Goal: Task Accomplishment & Management: Manage account settings

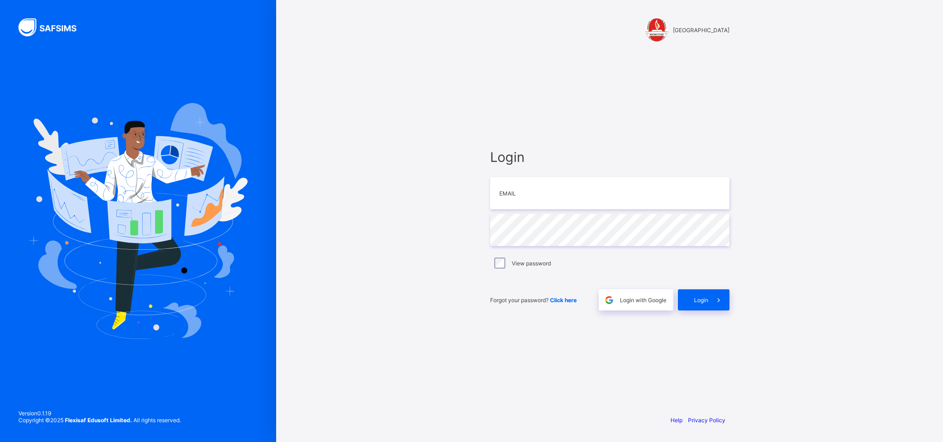
click at [305, 150] on div "FERSCOAT INTERNATIONAL SCHOOL Login Email Password View password Forgot your pa…" at bounding box center [609, 221] width 667 height 442
click at [530, 201] on input "email" at bounding box center [609, 193] width 239 height 32
type input "**********"
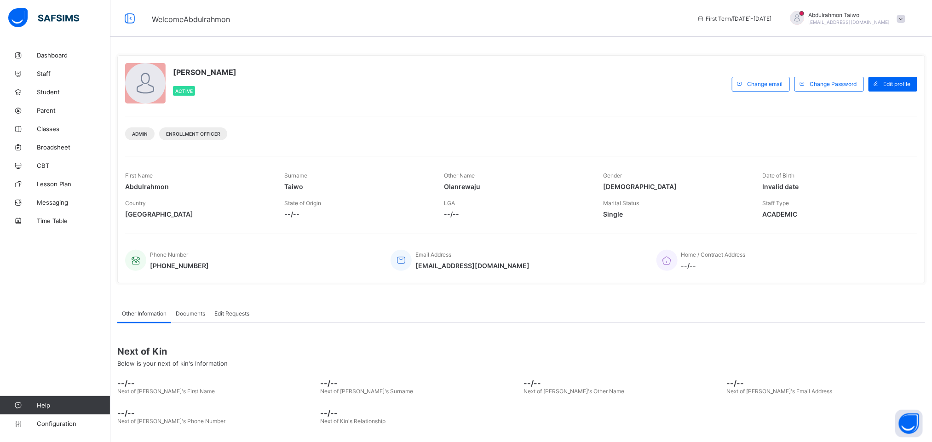
click at [330, 239] on div "Phone Number +2347015460397 Email Address taiwoabdulrahmon8@gmail.com Home / Co…" at bounding box center [521, 255] width 792 height 42
drag, startPoint x: 54, startPoint y: 426, endPoint x: 66, endPoint y: 418, distance: 14.5
click at [54, 426] on span "Configuration" at bounding box center [73, 423] width 73 height 7
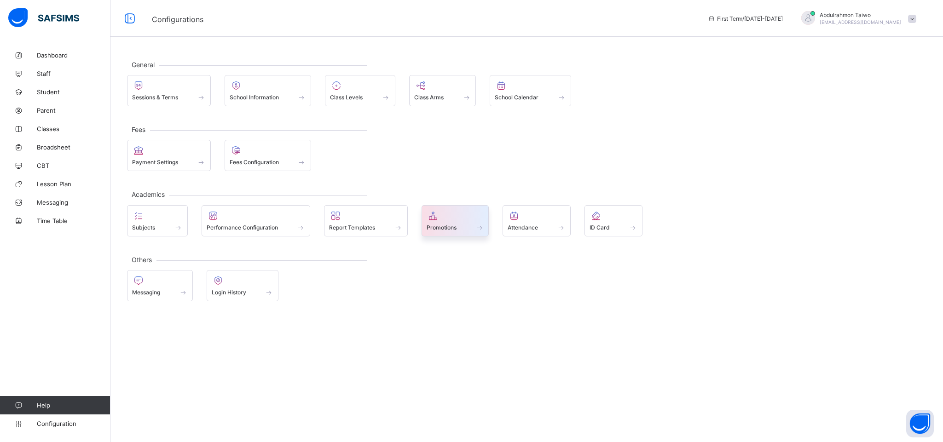
click at [453, 224] on span "Promotions" at bounding box center [441, 227] width 30 height 7
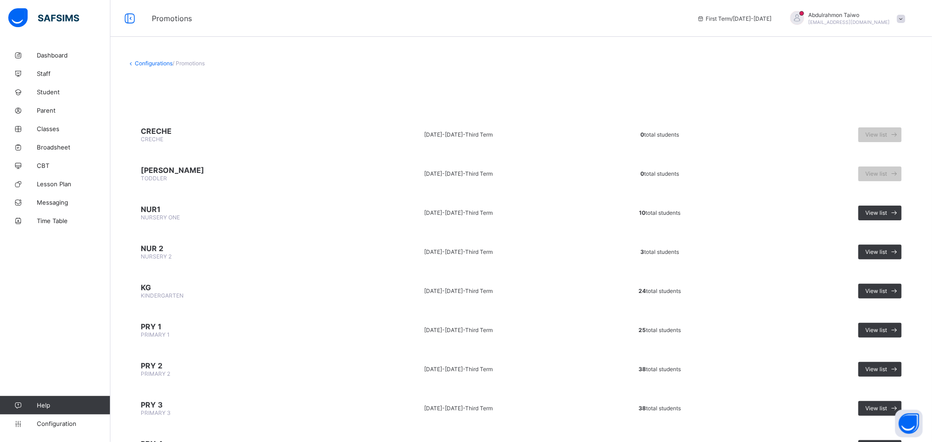
click at [344, 296] on td "2024-2025 - Third Term" at bounding box center [458, 291] width 229 height 35
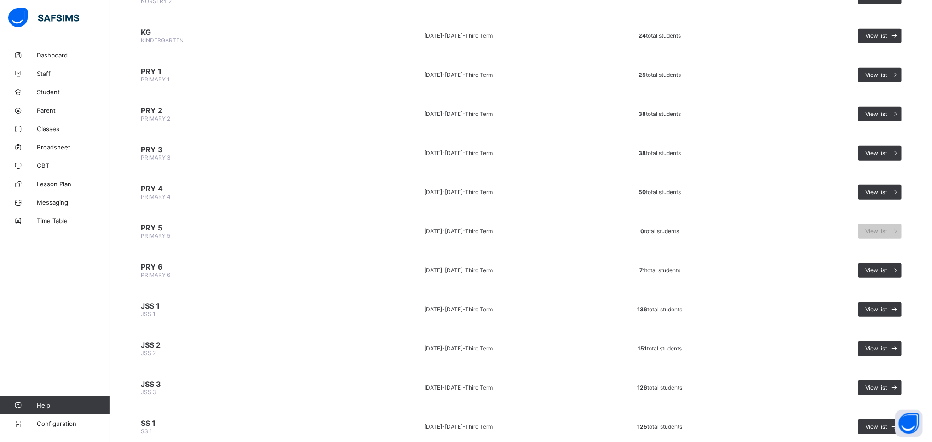
scroll to position [276, 0]
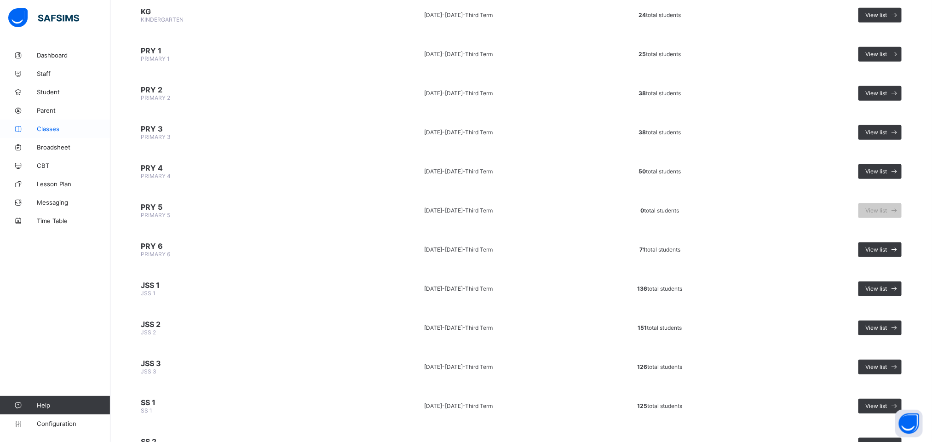
click at [52, 130] on span "Classes" at bounding box center [74, 128] width 74 height 7
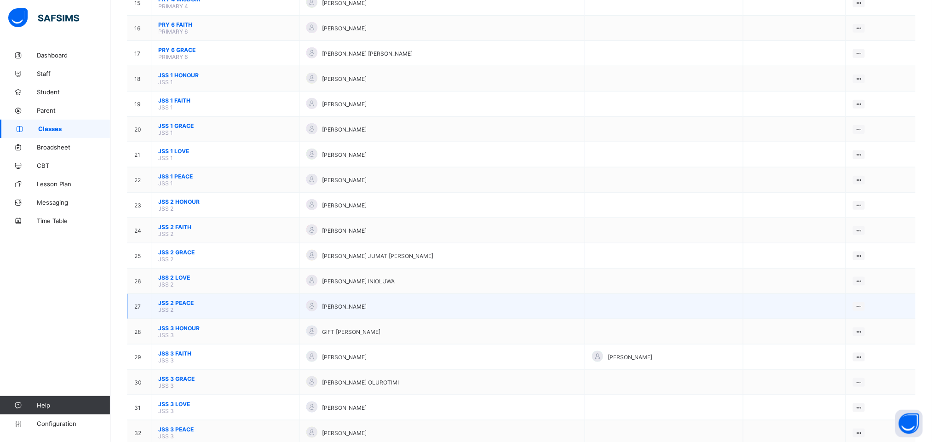
scroll to position [483, 0]
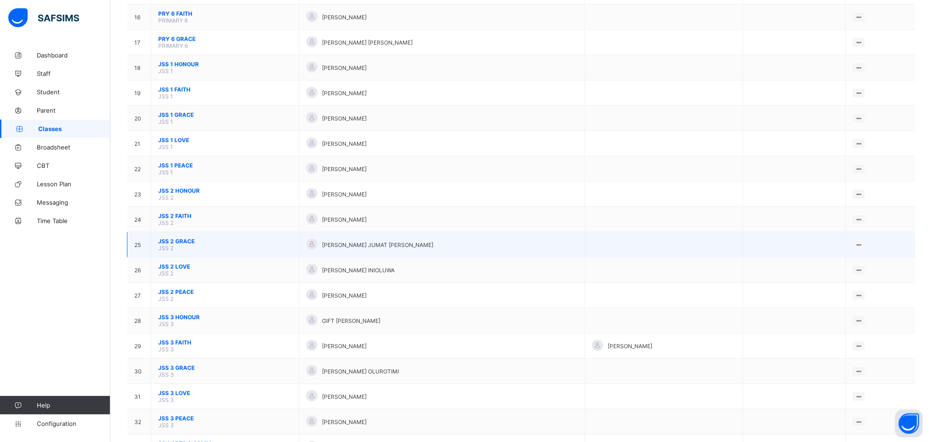
click at [181, 245] on span "JSS 2 GRACE" at bounding box center [225, 241] width 134 height 7
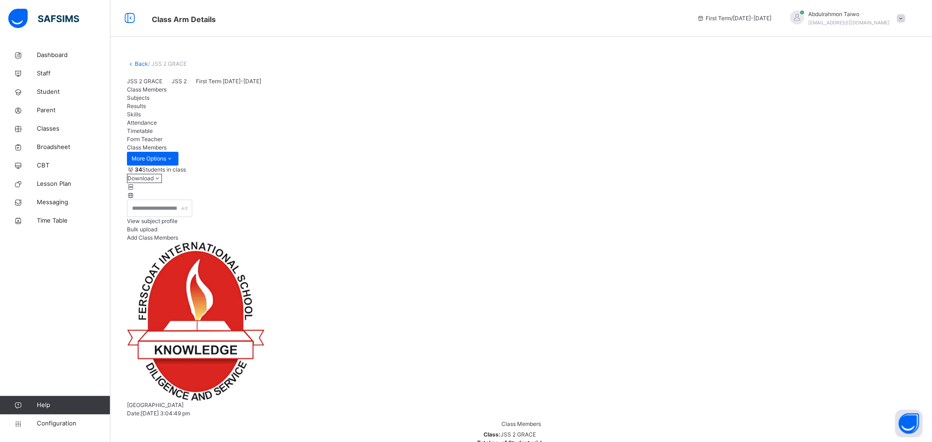
click at [530, 144] on div "Class Members Subjects Results Skills Attendance Timetable Form Teacher" at bounding box center [521, 115] width 789 height 58
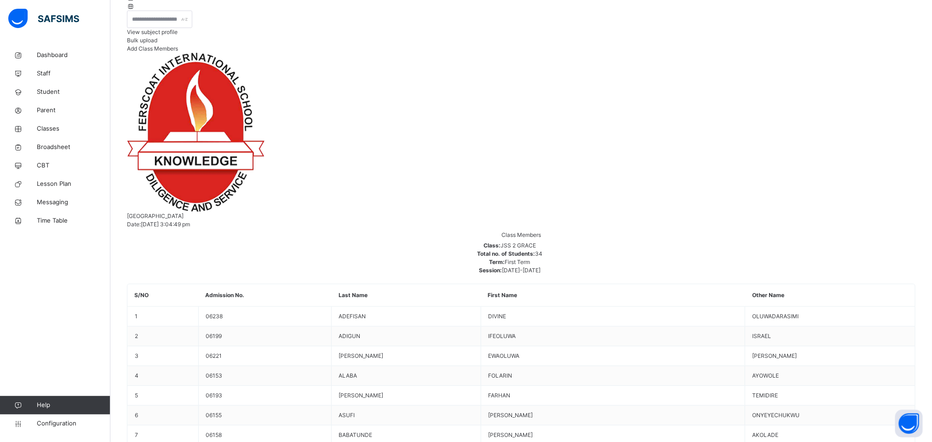
scroll to position [276, 0]
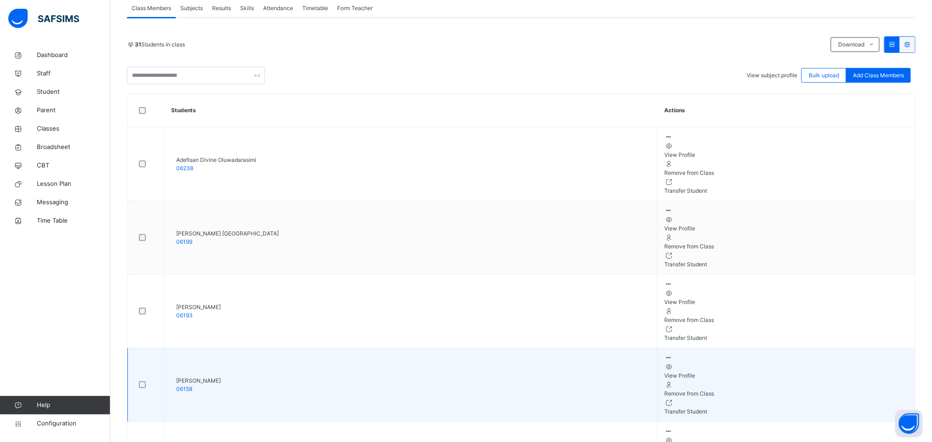
scroll to position [207, 0]
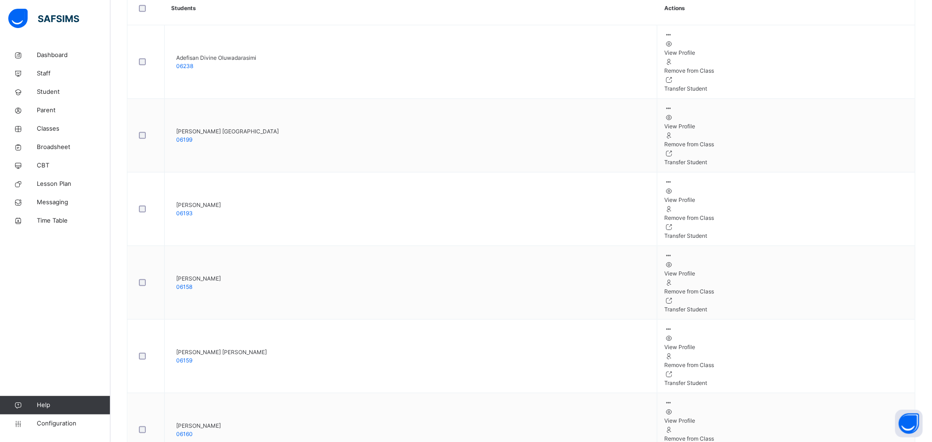
scroll to position [345, 0]
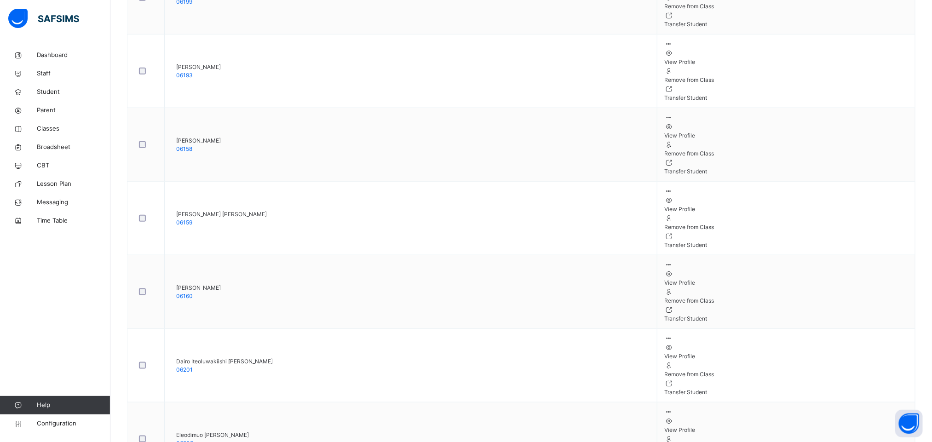
scroll to position [552, 0]
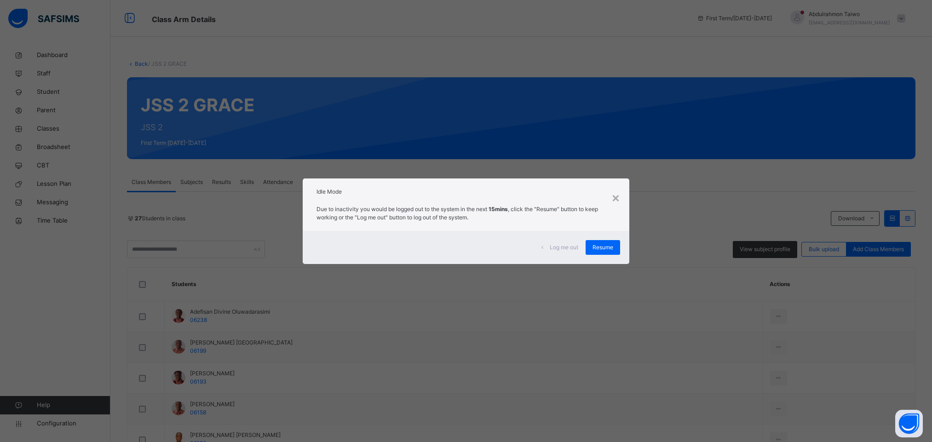
click at [599, 248] on span "Resume" at bounding box center [603, 247] width 21 height 8
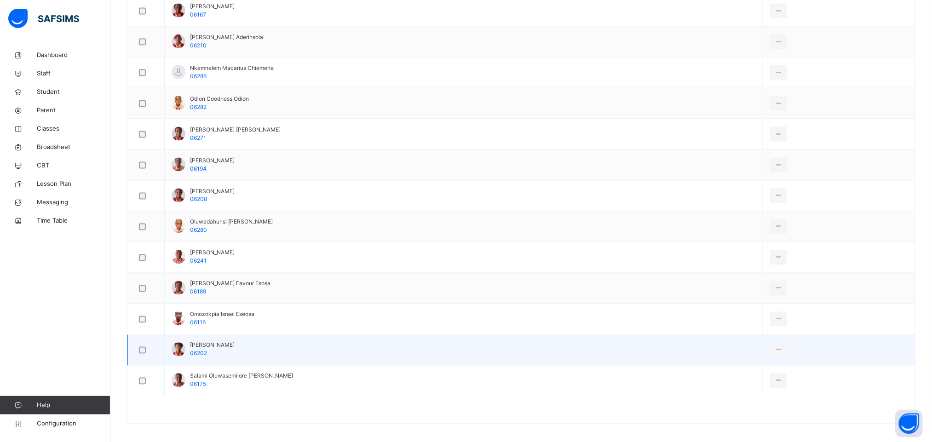
scroll to position [749, 0]
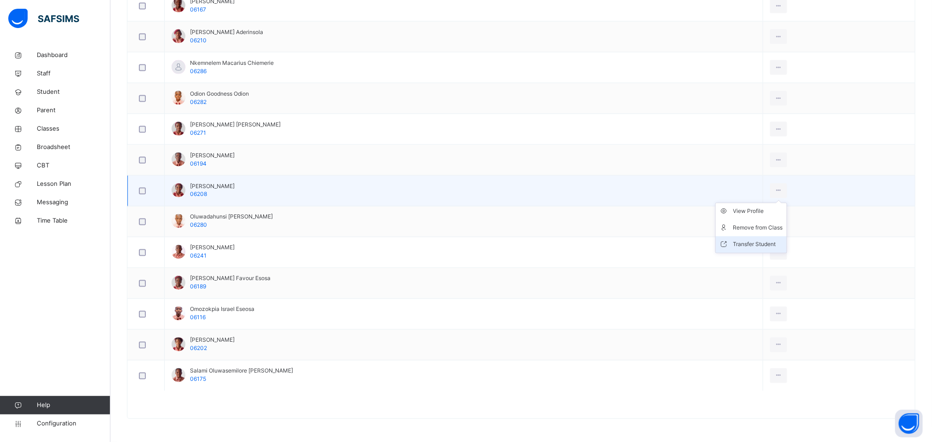
click at [755, 240] on div "Transfer Student" at bounding box center [758, 244] width 50 height 9
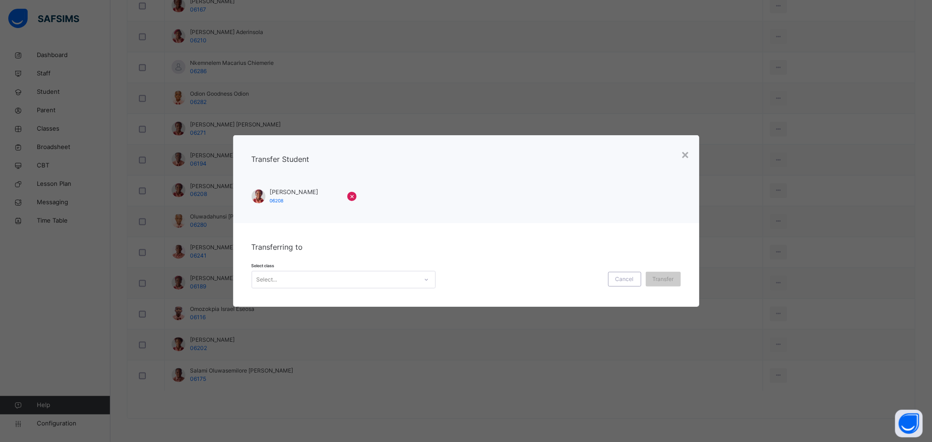
click at [312, 283] on div "Select..." at bounding box center [335, 280] width 166 height 14
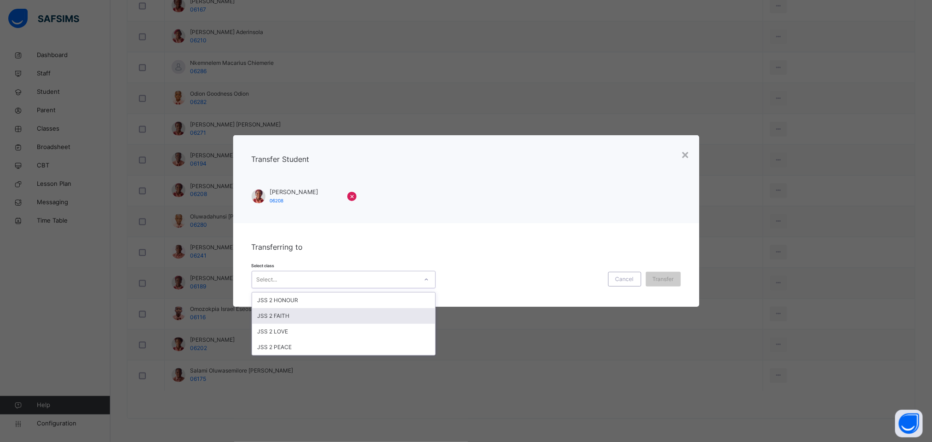
click at [318, 316] on div "JSS 2 FAITH" at bounding box center [343, 316] width 183 height 16
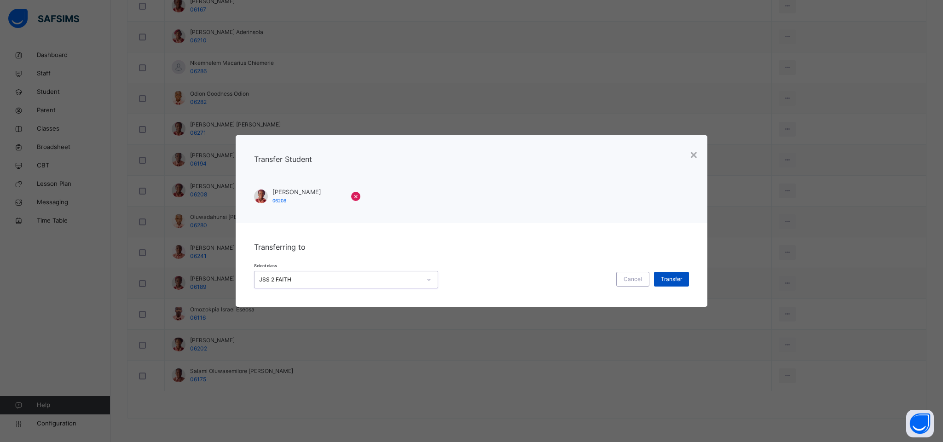
click at [669, 277] on span "Transfer" at bounding box center [671, 279] width 21 height 8
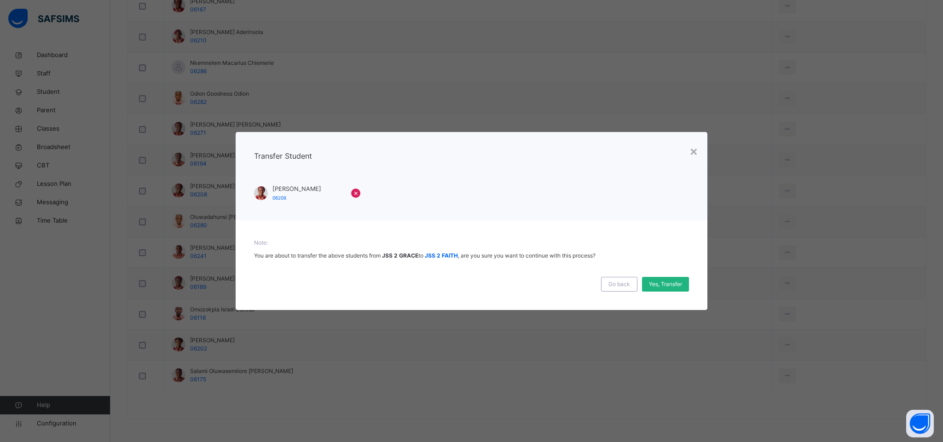
click at [667, 282] on span "Yes, Transfer" at bounding box center [665, 284] width 33 height 8
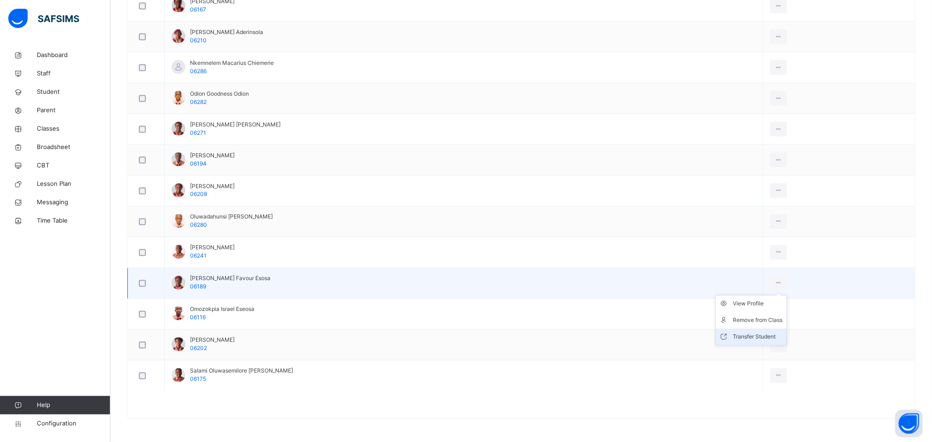
click at [761, 334] on div "Transfer Student" at bounding box center [758, 337] width 50 height 9
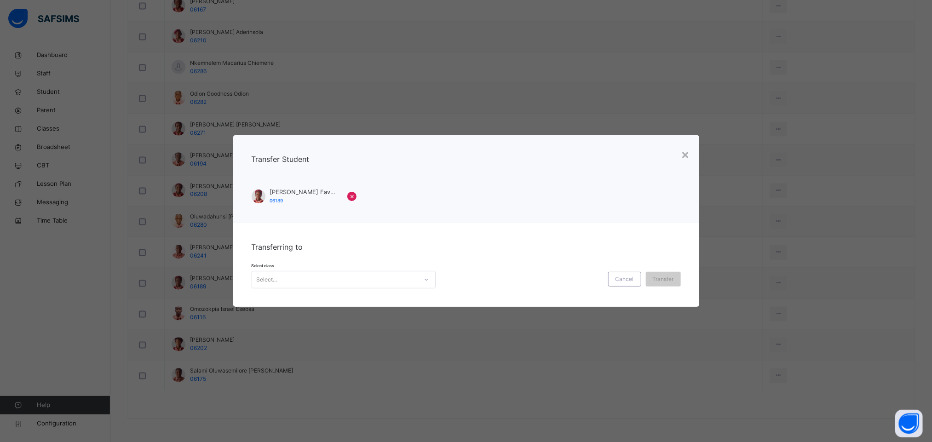
click at [377, 283] on div "Select..." at bounding box center [335, 280] width 166 height 14
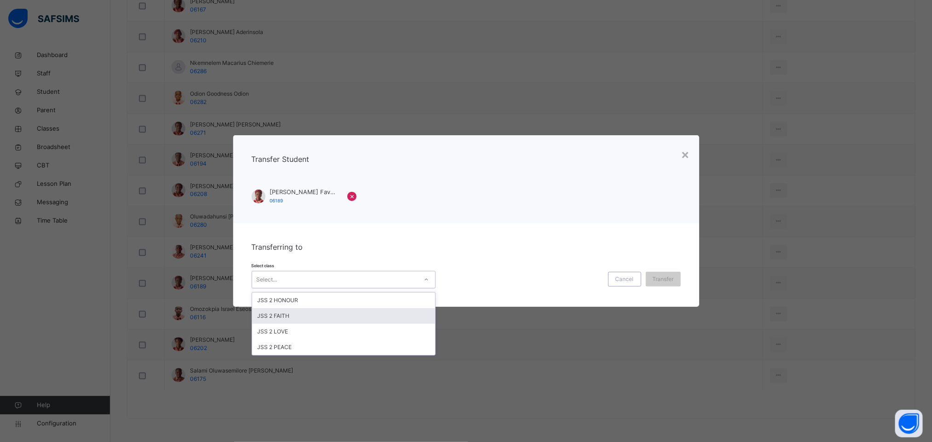
click at [322, 315] on div "JSS 2 FAITH" at bounding box center [343, 316] width 183 height 16
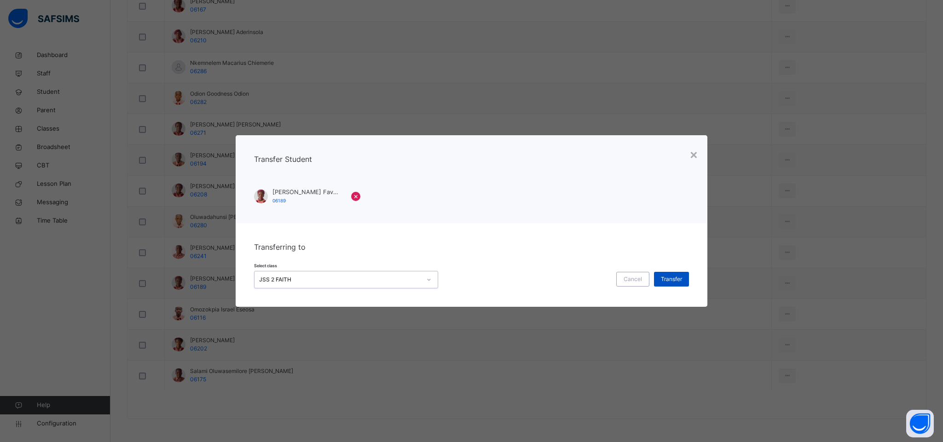
click at [678, 278] on span "Transfer" at bounding box center [671, 279] width 21 height 8
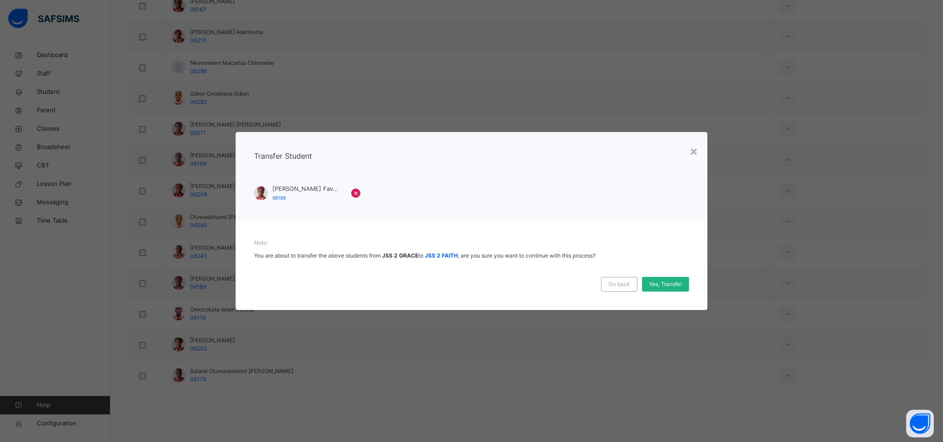
click at [656, 280] on span "Yes, Transfer" at bounding box center [665, 284] width 33 height 8
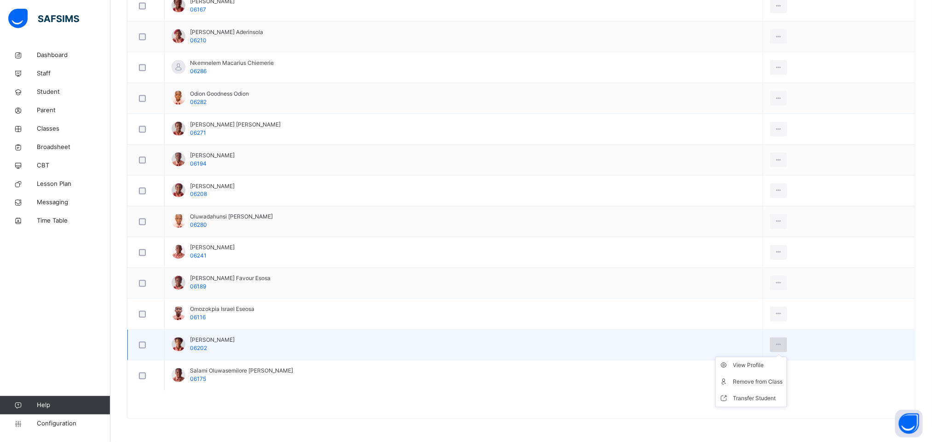
click at [782, 342] on icon at bounding box center [779, 345] width 8 height 8
click at [780, 346] on icon at bounding box center [779, 345] width 8 height 8
click at [783, 343] on icon at bounding box center [779, 345] width 8 height 8
click at [781, 344] on icon at bounding box center [779, 345] width 8 height 8
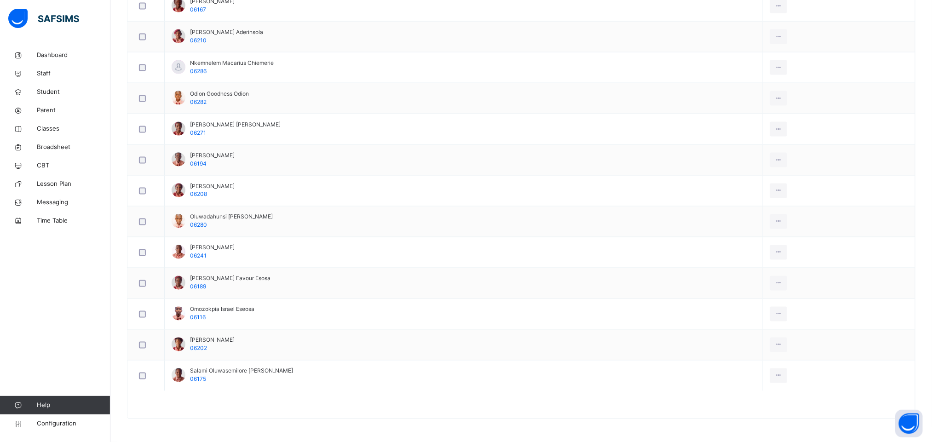
drag, startPoint x: 783, startPoint y: 343, endPoint x: 68, endPoint y: 0, distance: 792.8
click at [781, 344] on icon at bounding box center [779, 345] width 8 height 8
click at [744, 400] on div at bounding box center [521, 409] width 788 height 18
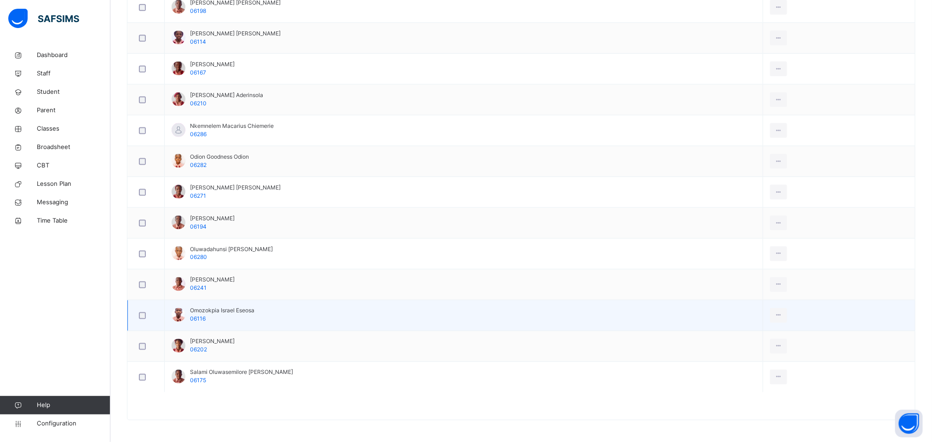
scroll to position [687, 0]
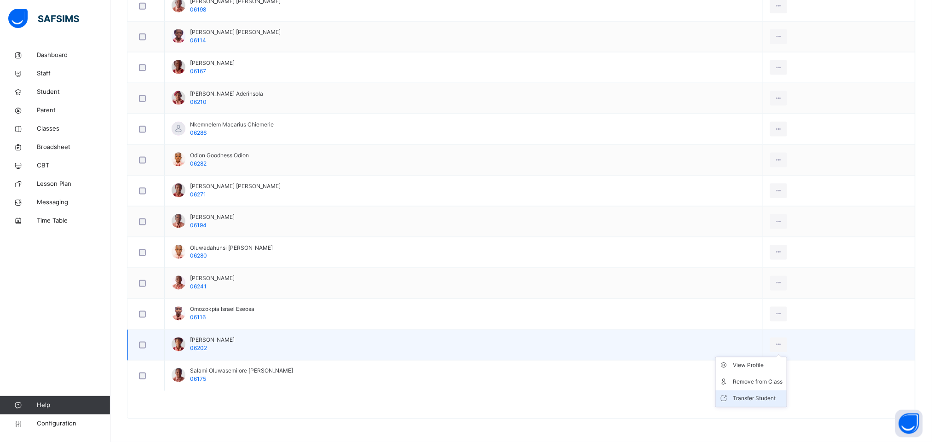
click at [756, 401] on div "Transfer Student" at bounding box center [758, 398] width 50 height 9
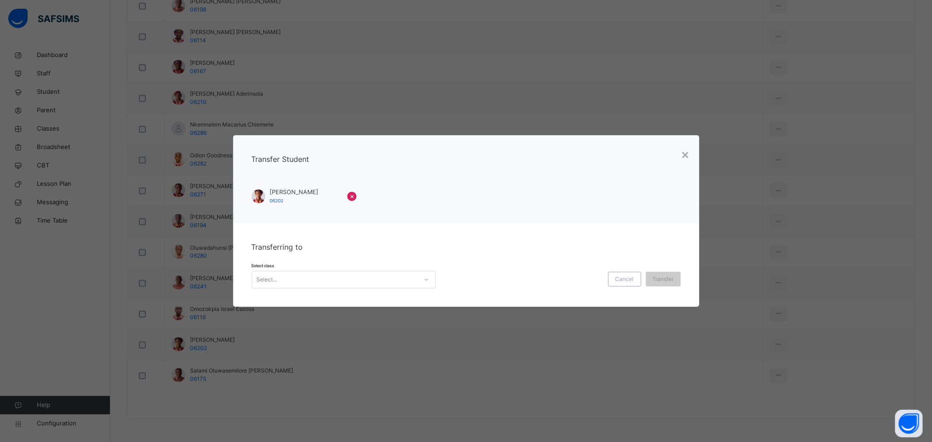
click at [369, 281] on div "Select..." at bounding box center [335, 280] width 166 height 14
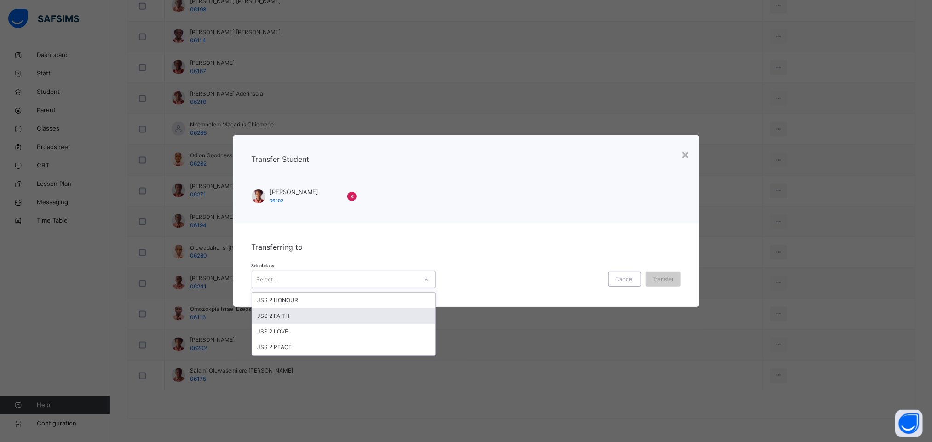
click at [332, 309] on div "JSS 2 FAITH" at bounding box center [343, 316] width 183 height 16
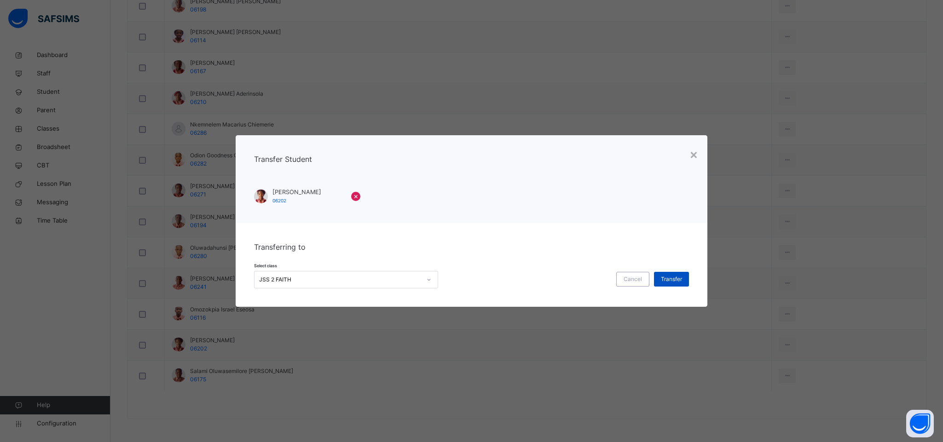
click at [663, 279] on span "Transfer" at bounding box center [671, 279] width 21 height 8
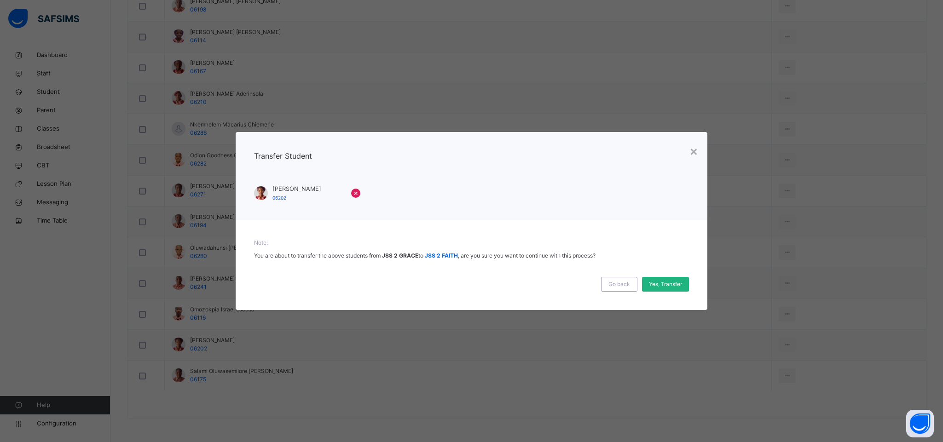
click at [663, 283] on span "Yes, Transfer" at bounding box center [665, 284] width 33 height 8
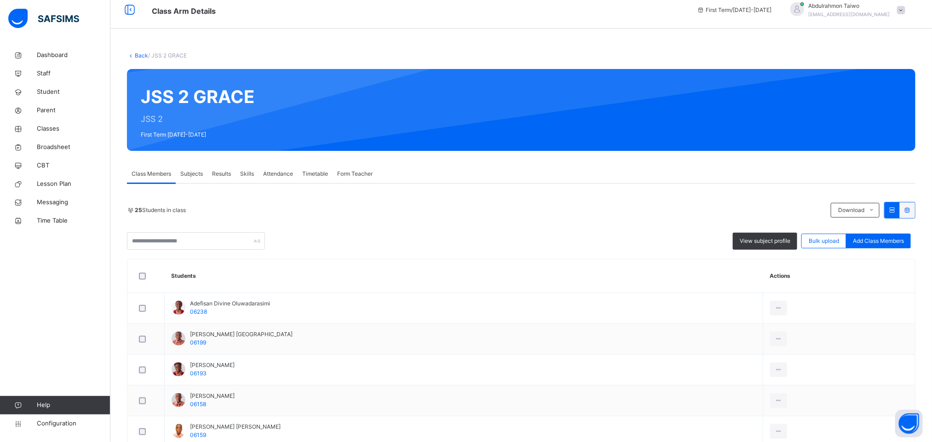
scroll to position [0, 0]
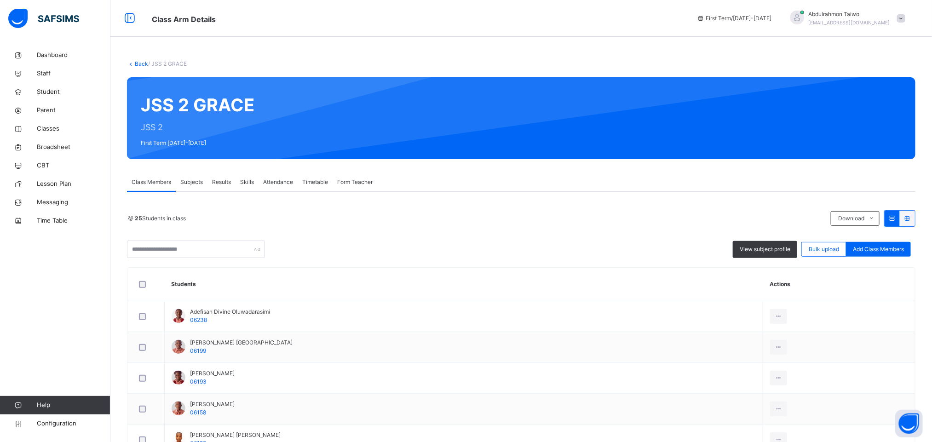
click at [140, 64] on link "Back" at bounding box center [141, 63] width 13 height 7
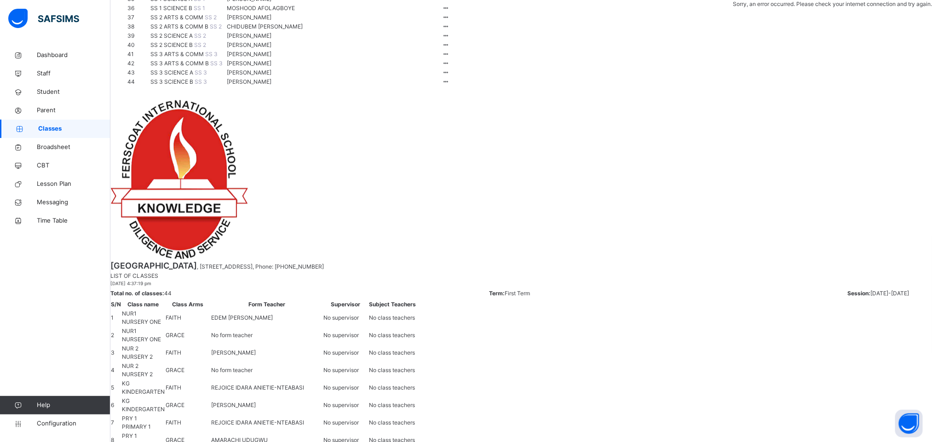
scroll to position [483, 0]
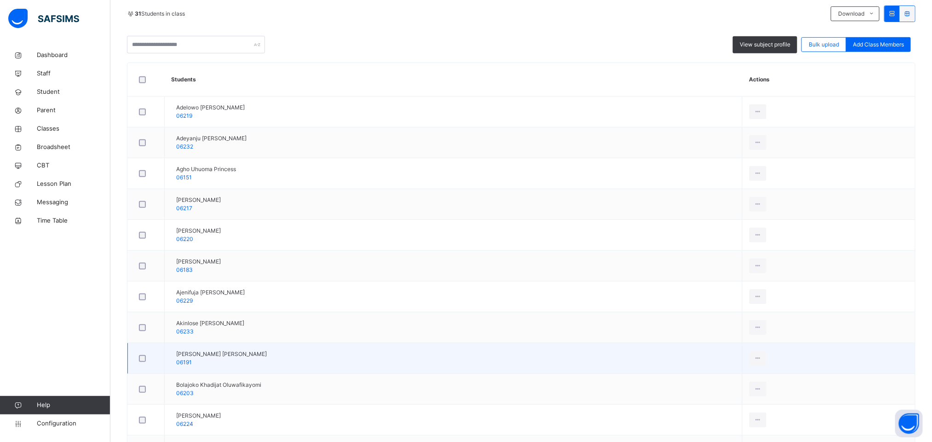
scroll to position [276, 0]
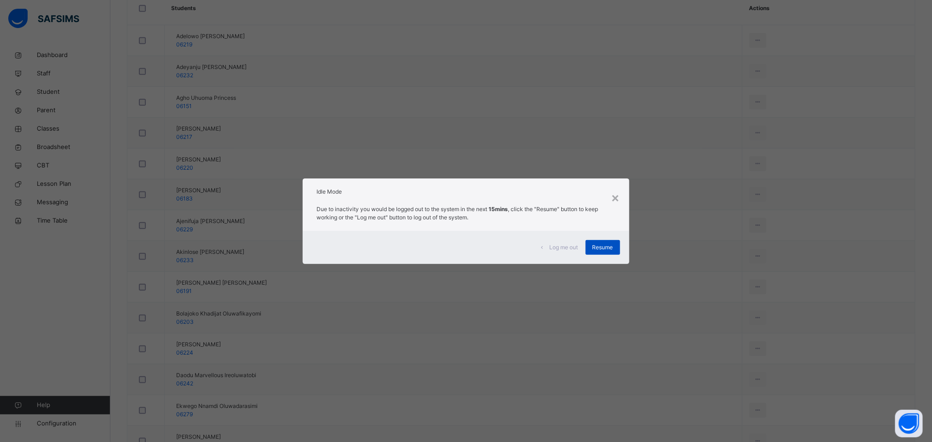
click at [613, 246] on span "Resume" at bounding box center [603, 247] width 21 height 8
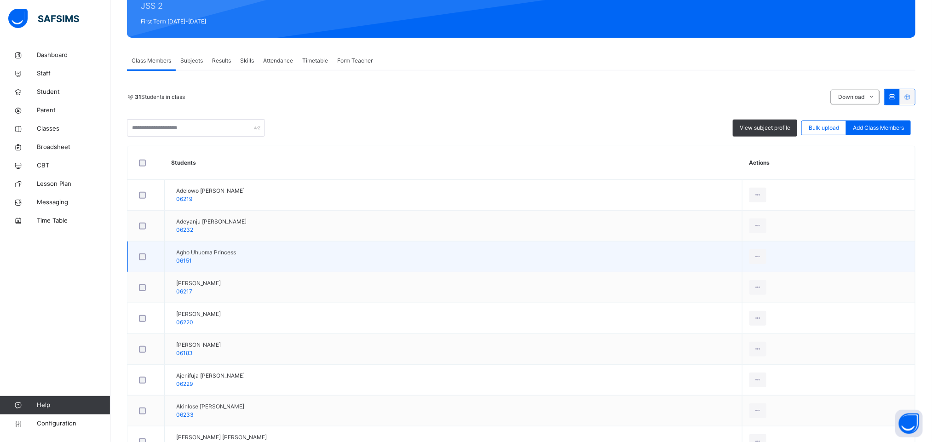
scroll to position [138, 0]
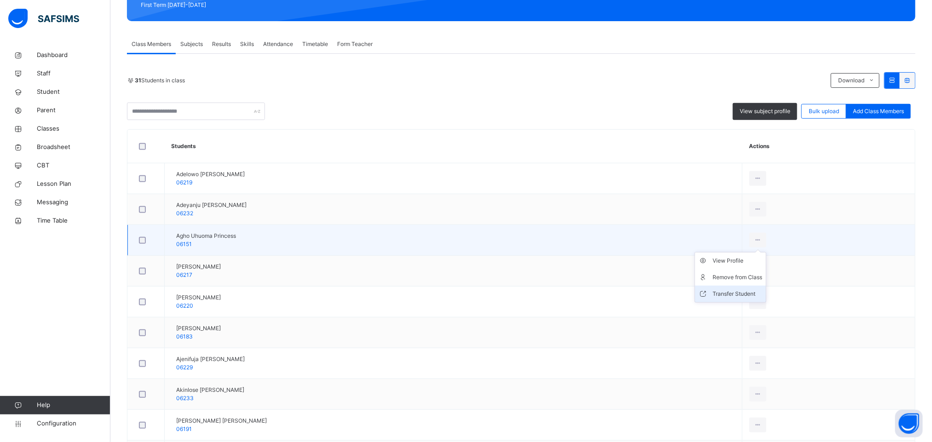
click at [762, 298] on div "Transfer Student" at bounding box center [738, 293] width 50 height 9
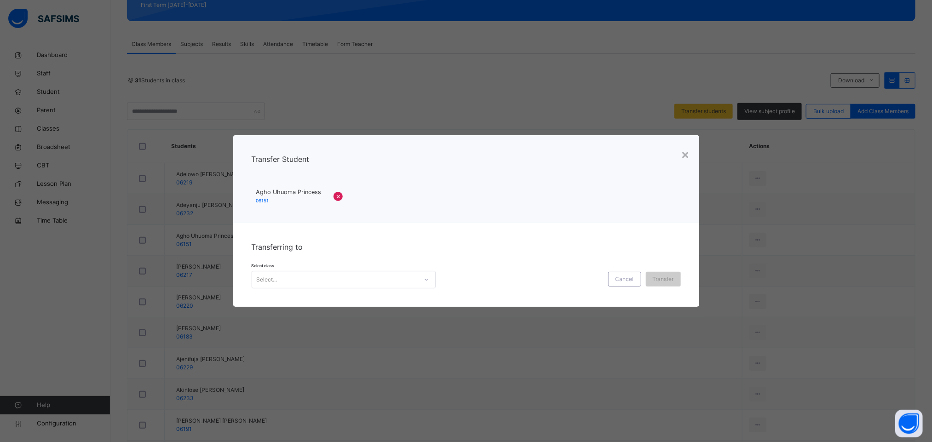
click at [330, 279] on div "Select..." at bounding box center [335, 280] width 166 height 14
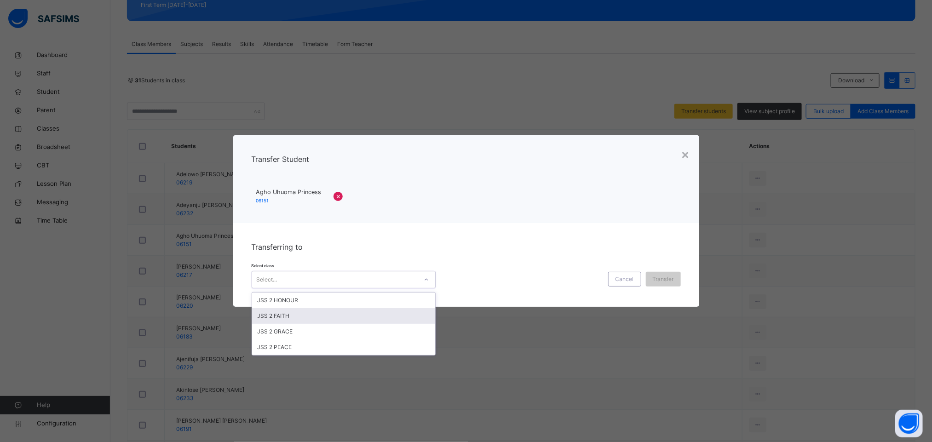
click at [295, 319] on div "JSS 2 FAITH" at bounding box center [343, 316] width 183 height 16
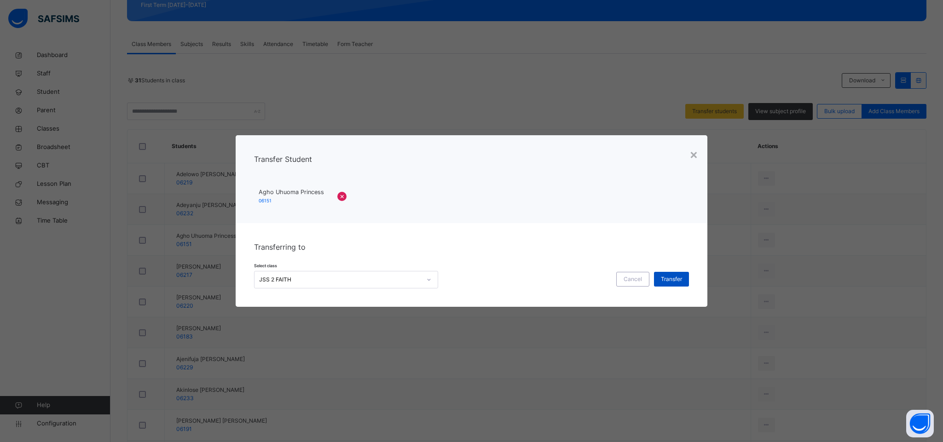
click at [674, 283] on div "Transfer" at bounding box center [671, 279] width 35 height 15
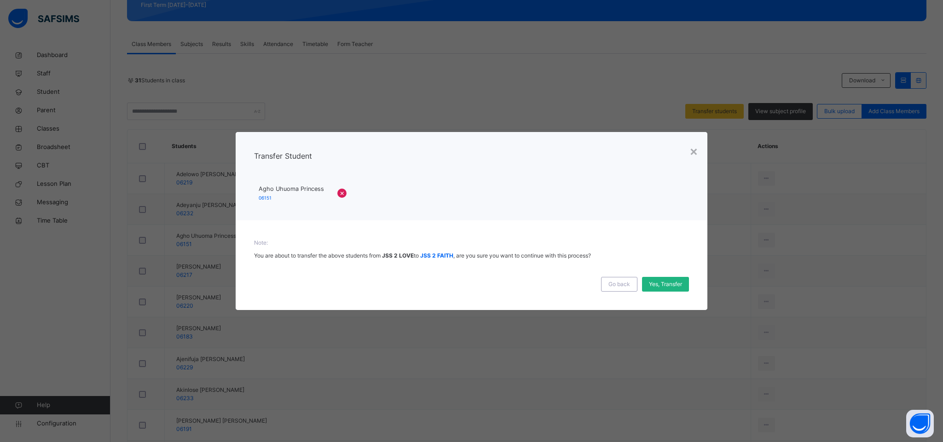
click at [667, 288] on span "Yes, Transfer" at bounding box center [665, 284] width 33 height 8
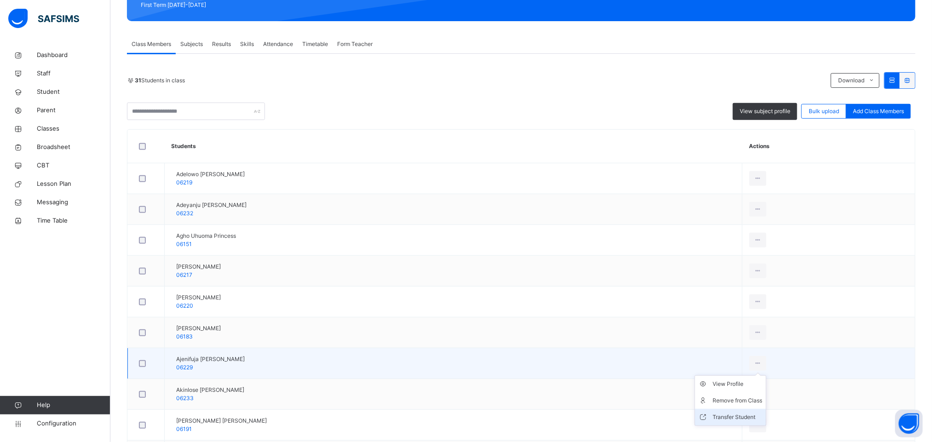
click at [743, 420] on div "Transfer Student" at bounding box center [738, 417] width 50 height 9
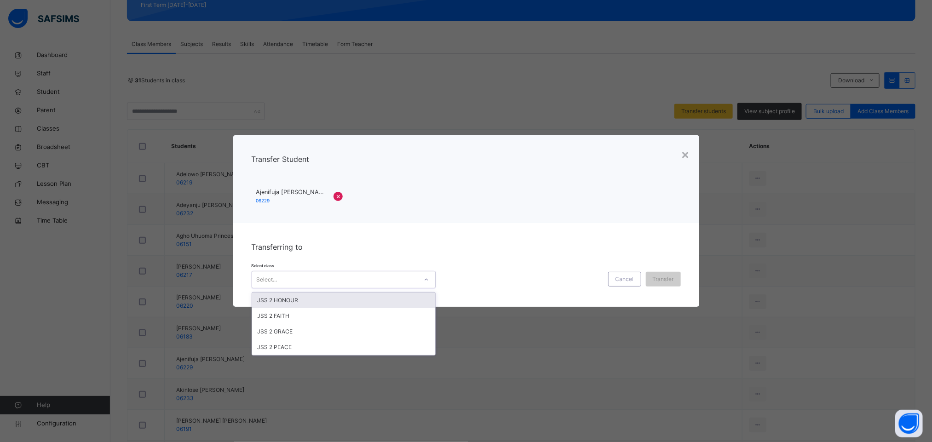
click at [370, 278] on div "Select..." at bounding box center [335, 280] width 166 height 14
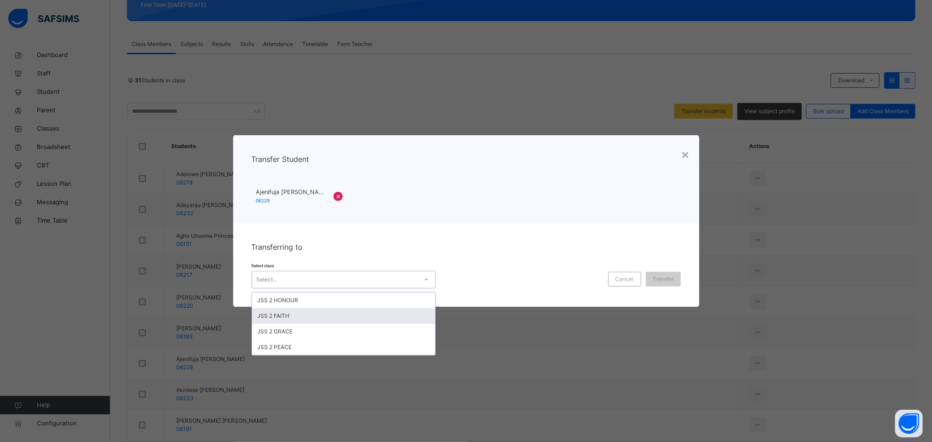
click at [308, 315] on div "JSS 2 FAITH" at bounding box center [343, 316] width 183 height 16
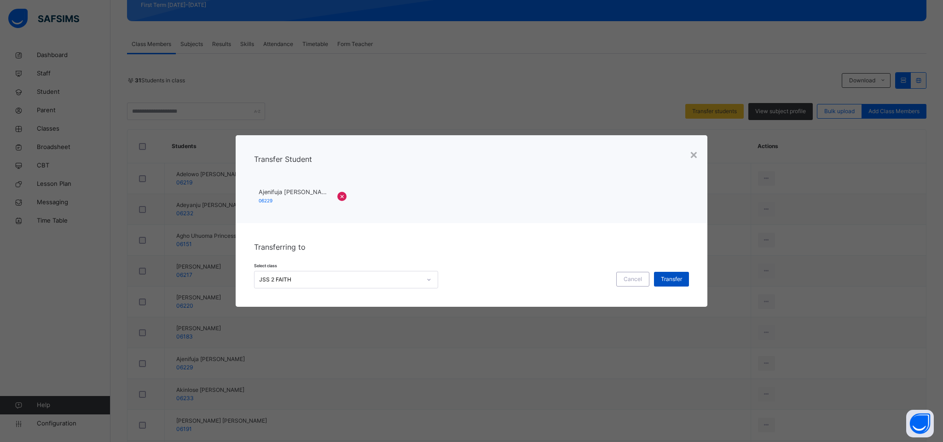
click at [673, 280] on span "Transfer" at bounding box center [671, 279] width 21 height 8
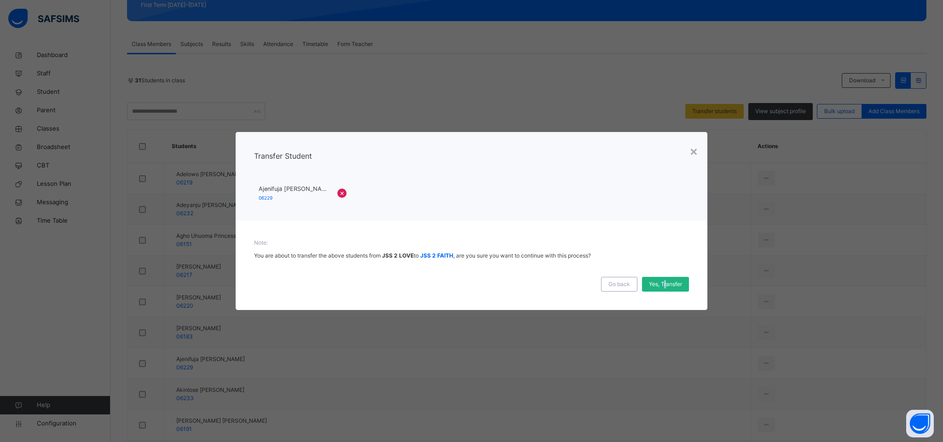
click at [664, 284] on span "Yes, Transfer" at bounding box center [665, 284] width 33 height 8
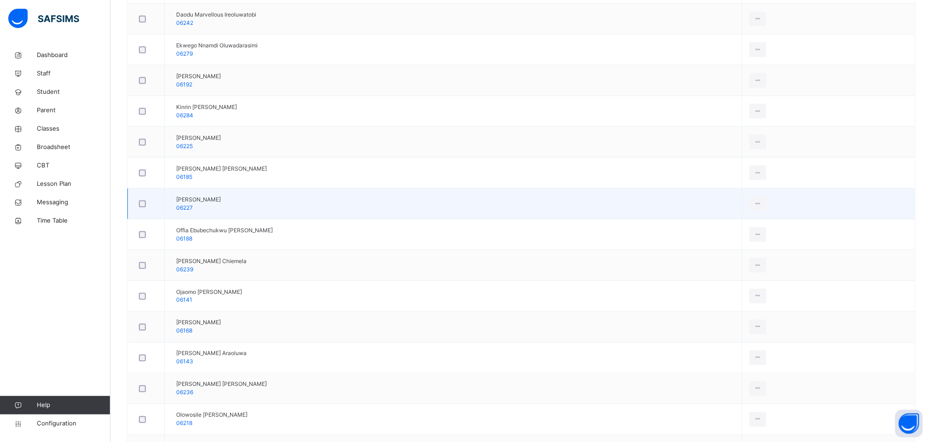
scroll to position [690, 0]
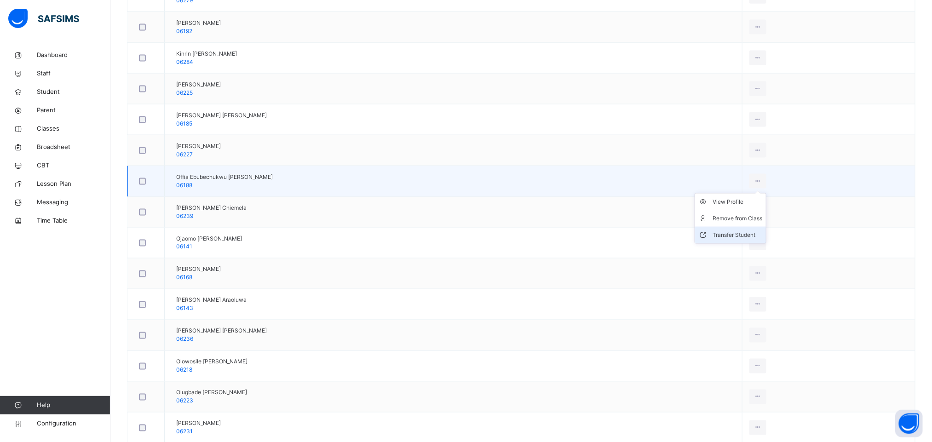
click at [751, 237] on div "Transfer Student" at bounding box center [738, 234] width 50 height 9
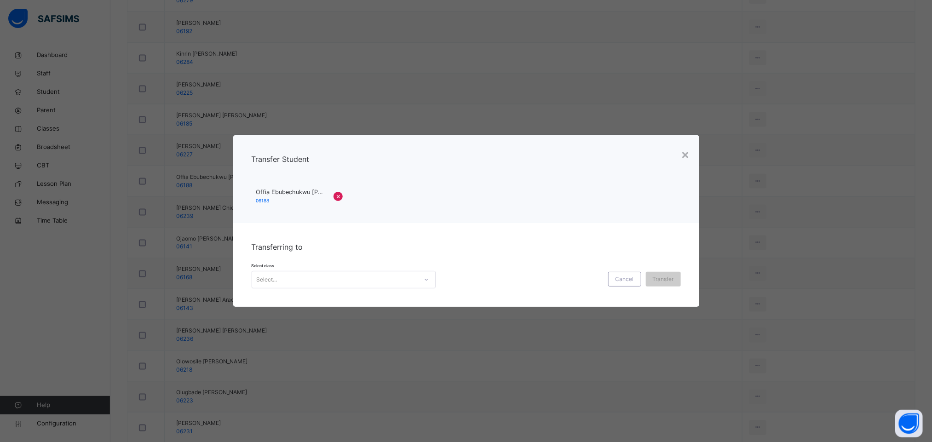
click at [390, 283] on div "Select..." at bounding box center [335, 280] width 166 height 14
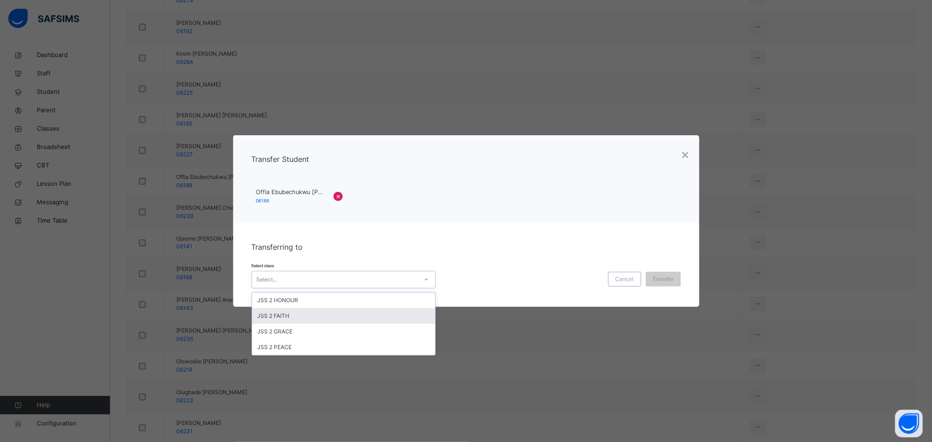
click at [300, 319] on div "JSS 2 FAITH" at bounding box center [343, 316] width 183 height 16
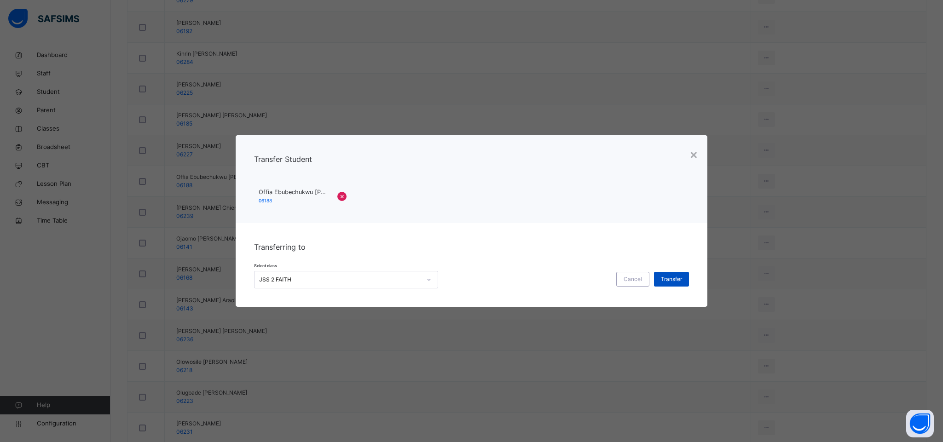
click at [671, 282] on span "Transfer" at bounding box center [671, 279] width 21 height 8
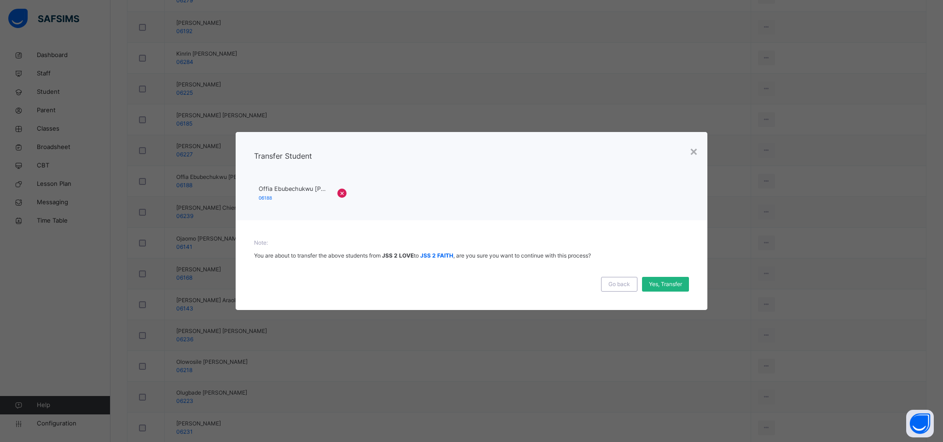
click at [675, 280] on span "Yes, Transfer" at bounding box center [665, 284] width 33 height 8
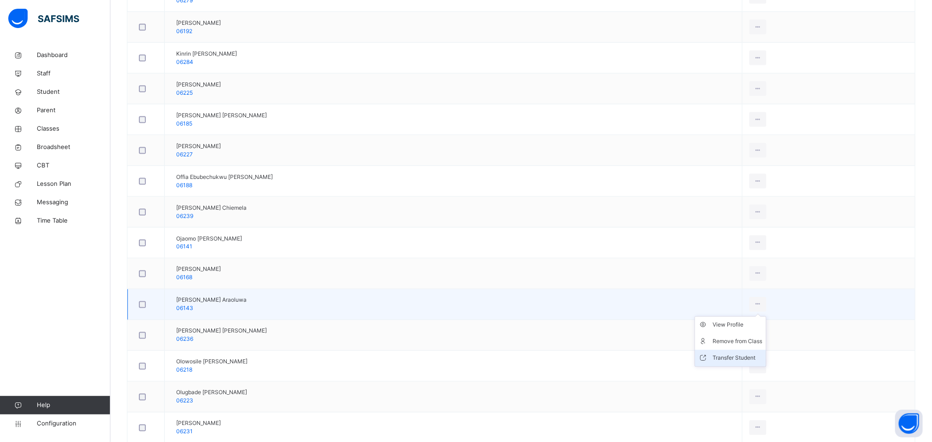
click at [752, 363] on div "Transfer Student" at bounding box center [738, 358] width 50 height 9
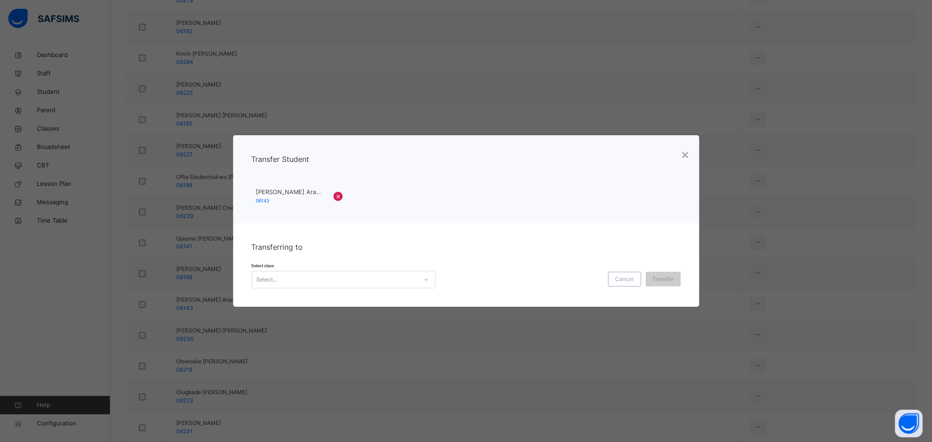
click at [370, 281] on div "Select..." at bounding box center [335, 280] width 166 height 14
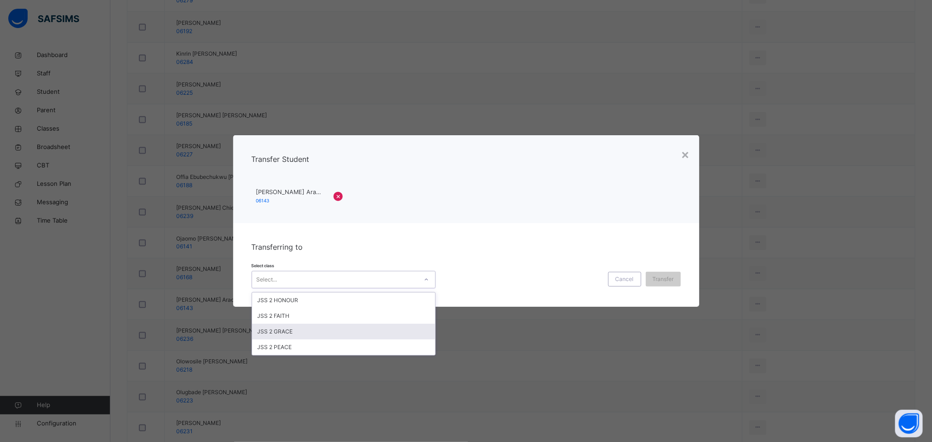
click at [286, 333] on div "JSS 2 GRACE" at bounding box center [343, 332] width 183 height 16
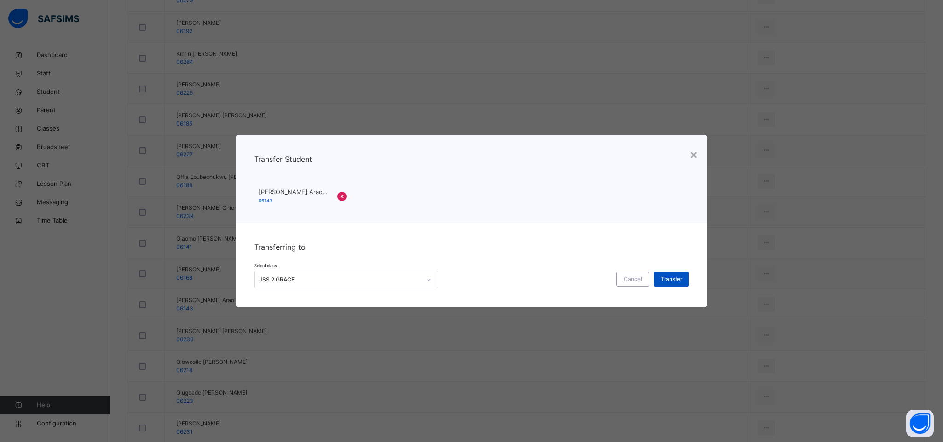
click at [675, 279] on span "Transfer" at bounding box center [671, 279] width 21 height 8
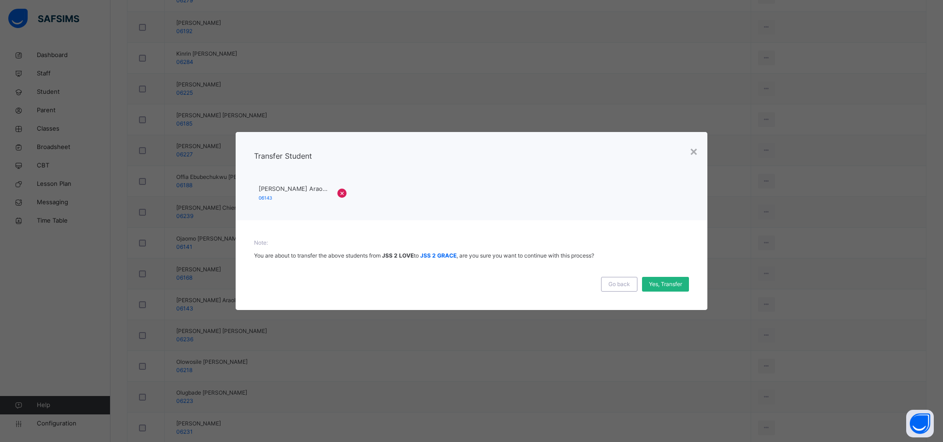
click at [657, 283] on span "Yes, Transfer" at bounding box center [665, 284] width 33 height 8
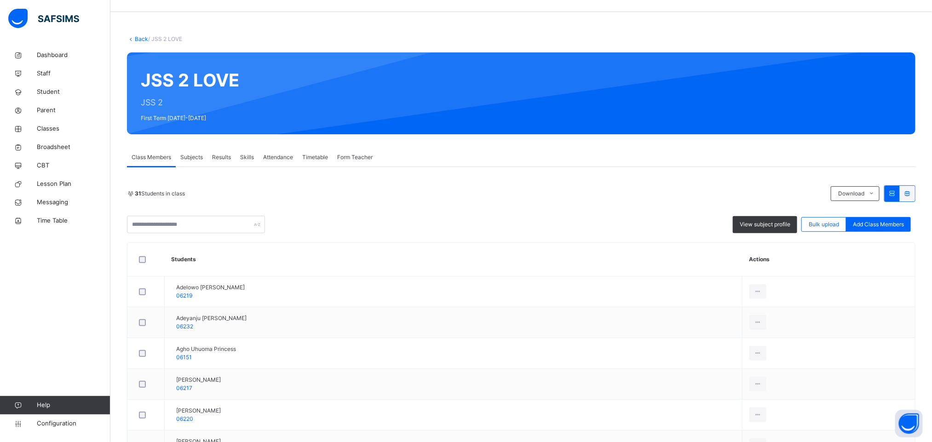
scroll to position [0, 0]
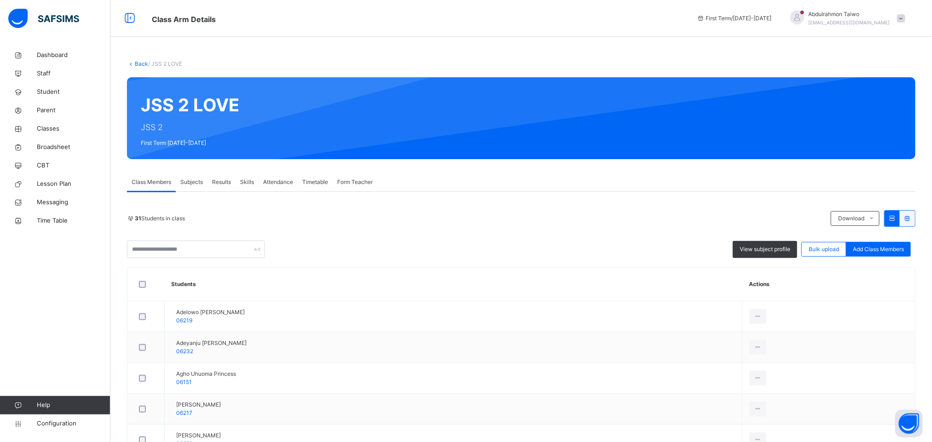
click at [140, 65] on link "Back" at bounding box center [141, 63] width 13 height 7
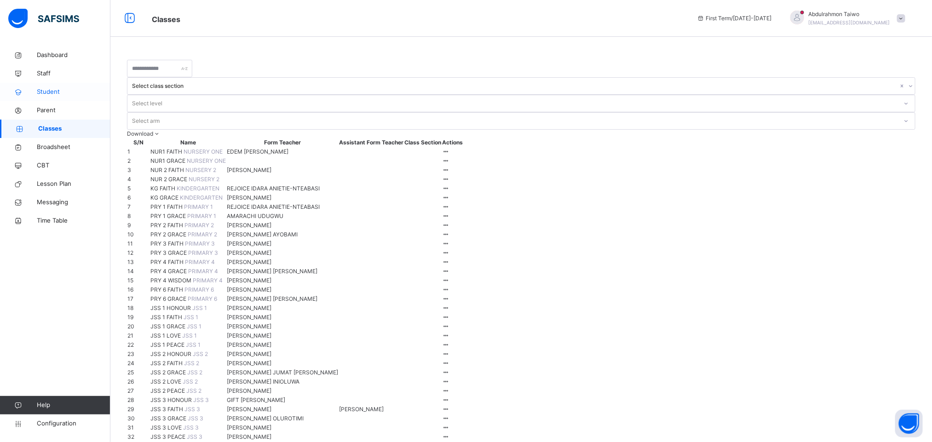
click at [42, 94] on span "Student" at bounding box center [74, 91] width 74 height 9
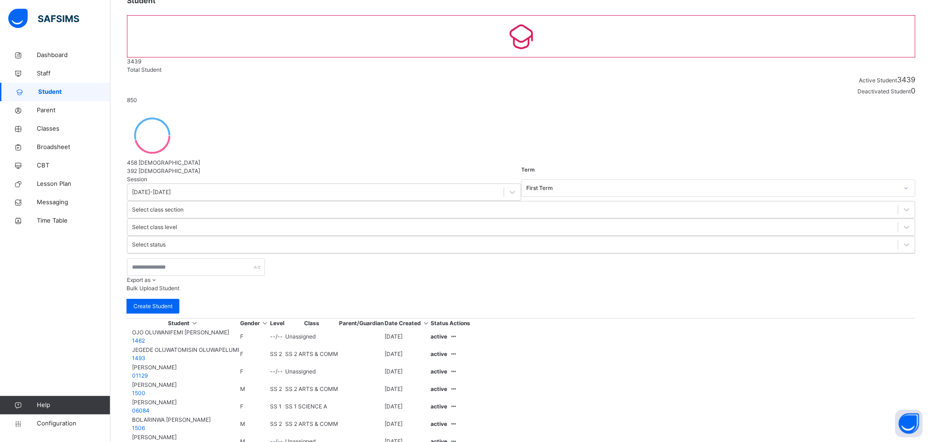
scroll to position [69, 0]
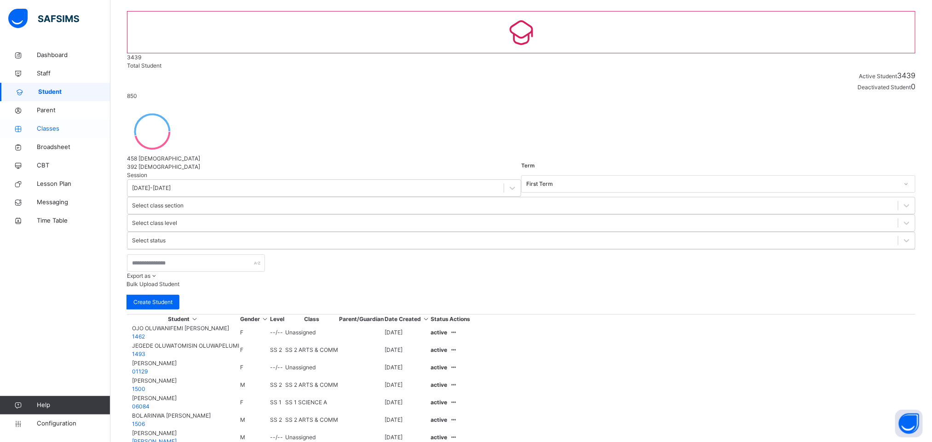
click at [49, 130] on span "Classes" at bounding box center [74, 128] width 74 height 9
